Goal: Task Accomplishment & Management: Manage account settings

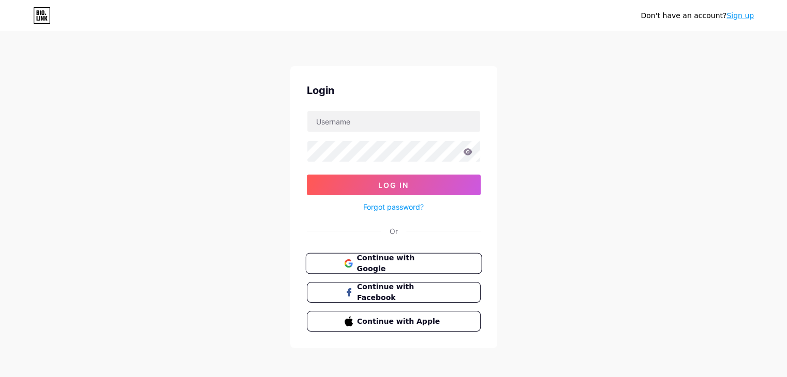
click at [412, 266] on span "Continue with Google" at bounding box center [399, 264] width 86 height 22
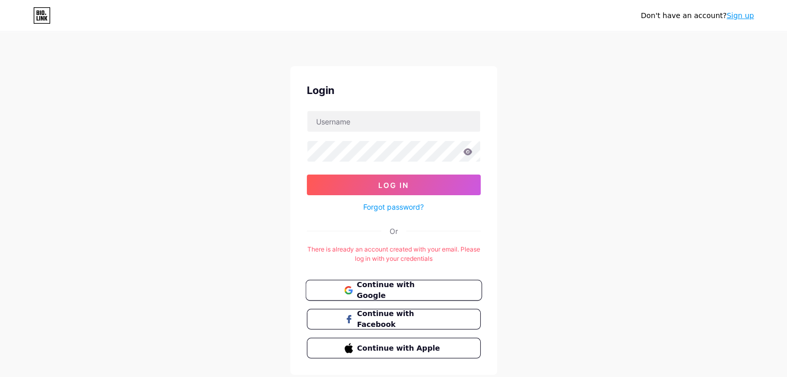
click at [400, 292] on span "Continue with Google" at bounding box center [399, 291] width 86 height 22
